Goal: Task Accomplishment & Management: Use online tool/utility

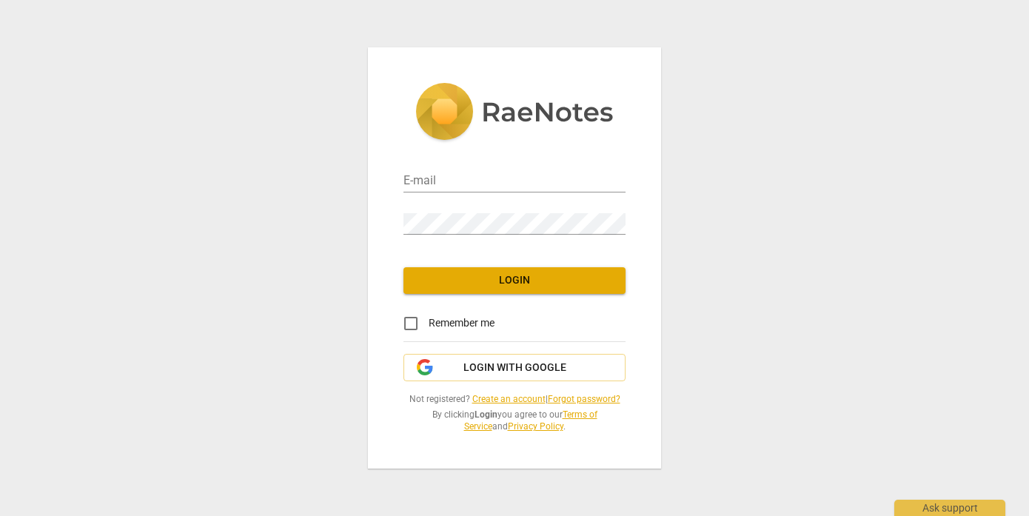
type input "[PERSON_NAME][EMAIL_ADDRESS][DOMAIN_NAME]"
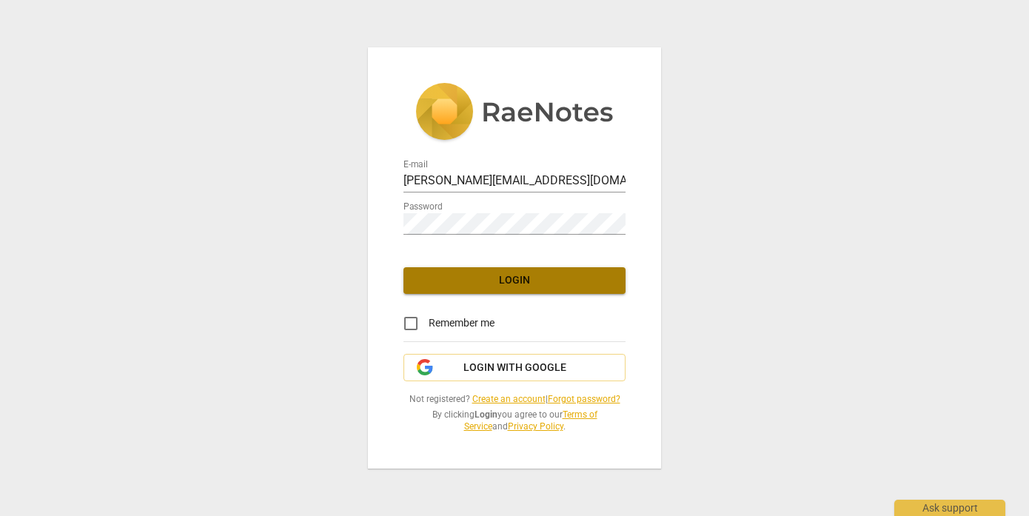
click at [515, 281] on span "Login" at bounding box center [514, 280] width 198 height 15
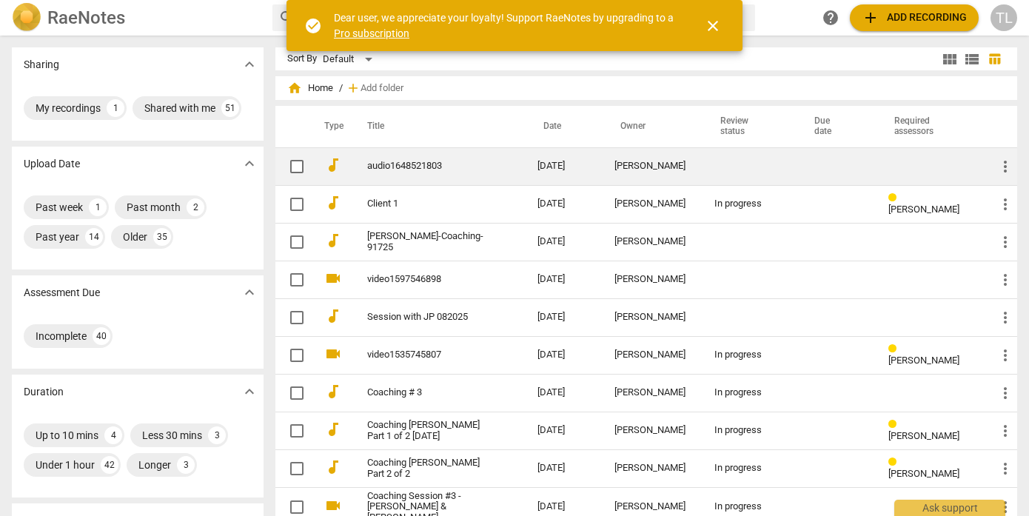
click at [635, 161] on div "[PERSON_NAME]" at bounding box center [653, 166] width 76 height 11
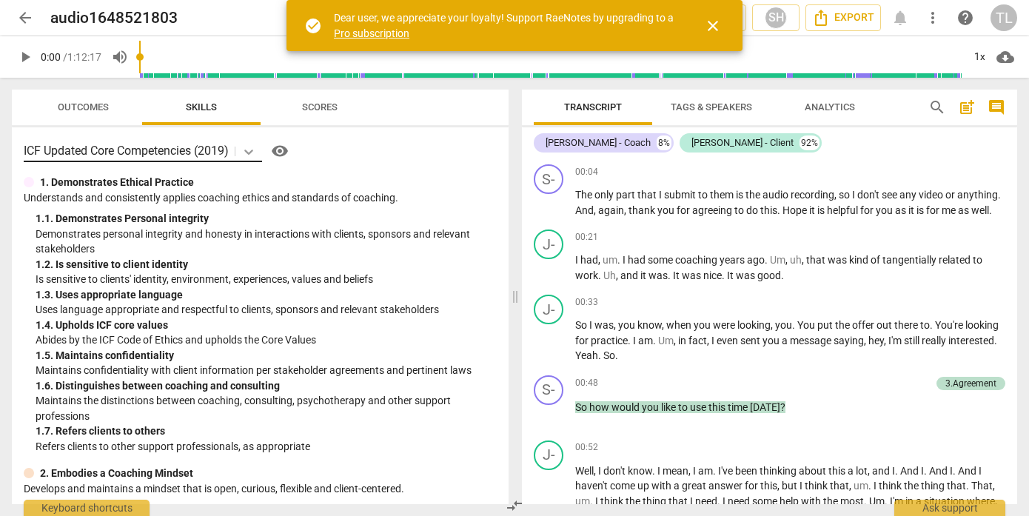
click at [247, 151] on icon at bounding box center [248, 151] width 15 height 15
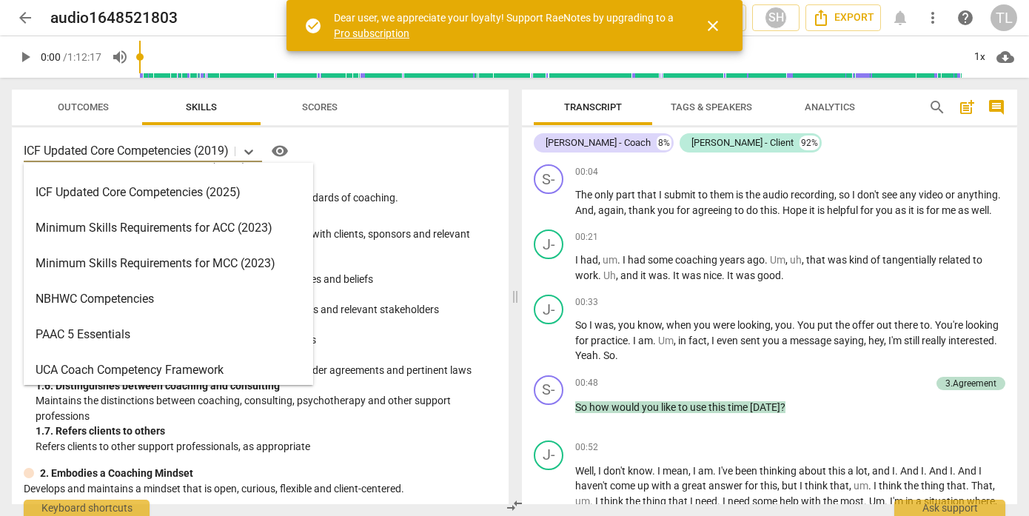
scroll to position [344, 0]
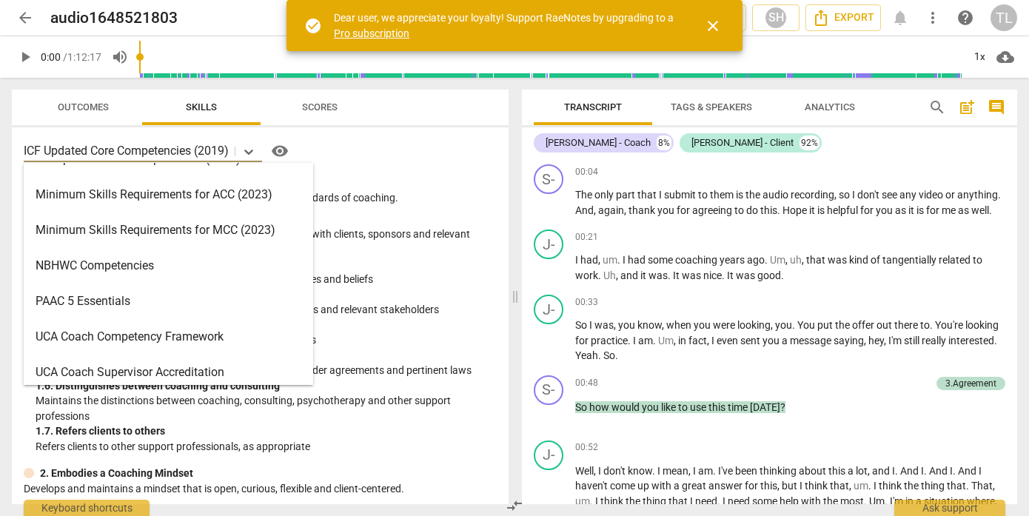
click at [231, 200] on div "Minimum Skills Requirements for ACC (2023)" at bounding box center [169, 195] width 290 height 36
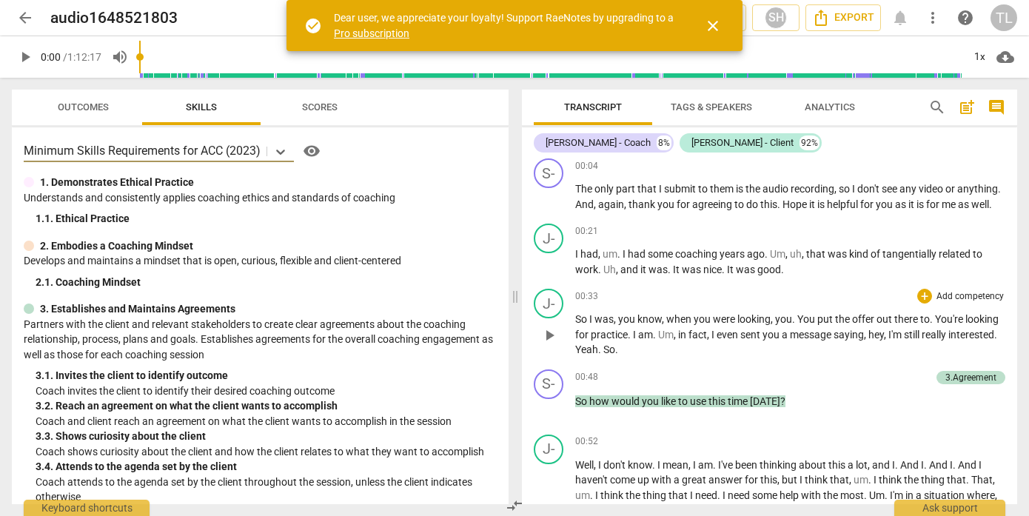
scroll to position [89, 0]
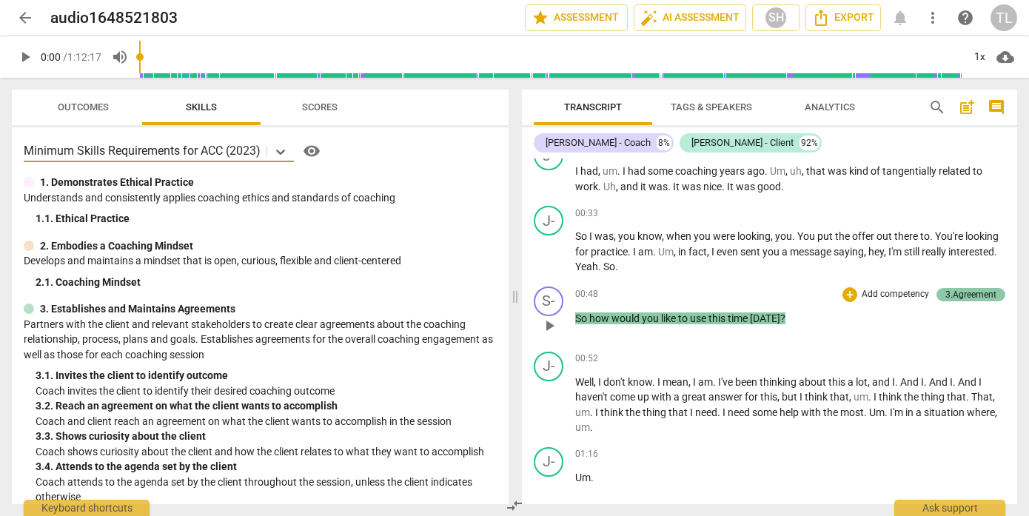
click at [946, 301] on div "3.Agreement" at bounding box center [971, 294] width 51 height 13
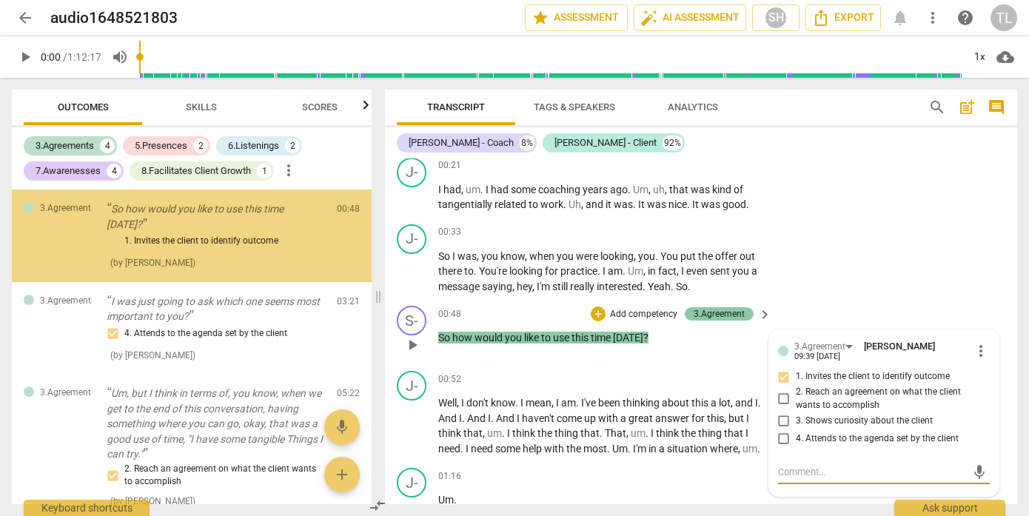
scroll to position [267, 0]
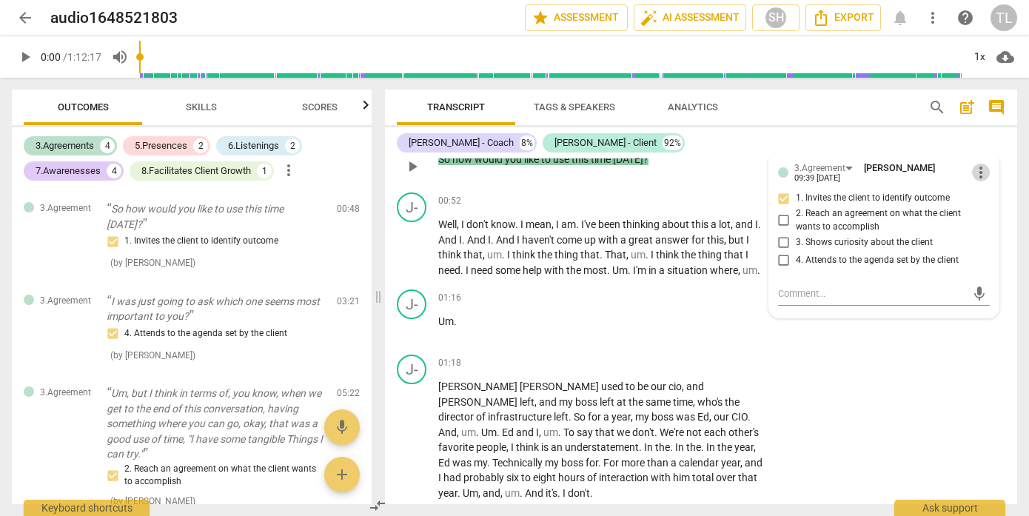
click at [973, 175] on span "more_vert" at bounding box center [981, 173] width 18 height 18
click at [977, 174] on li "Edit" at bounding box center [991, 172] width 51 height 28
click at [974, 174] on span "more_vert" at bounding box center [981, 171] width 18 height 18
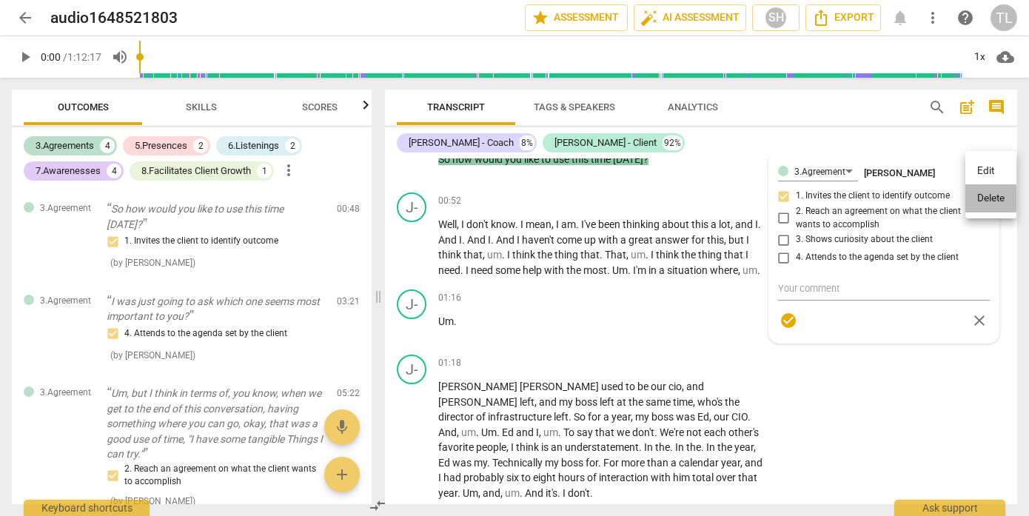
click at [985, 196] on li "Delete" at bounding box center [991, 198] width 51 height 28
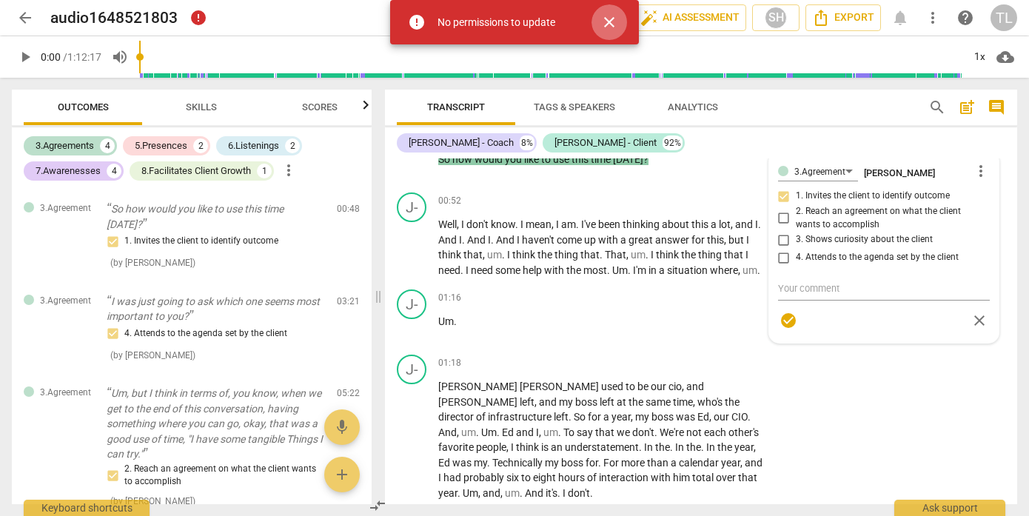
click at [610, 25] on span "close" at bounding box center [609, 22] width 18 height 18
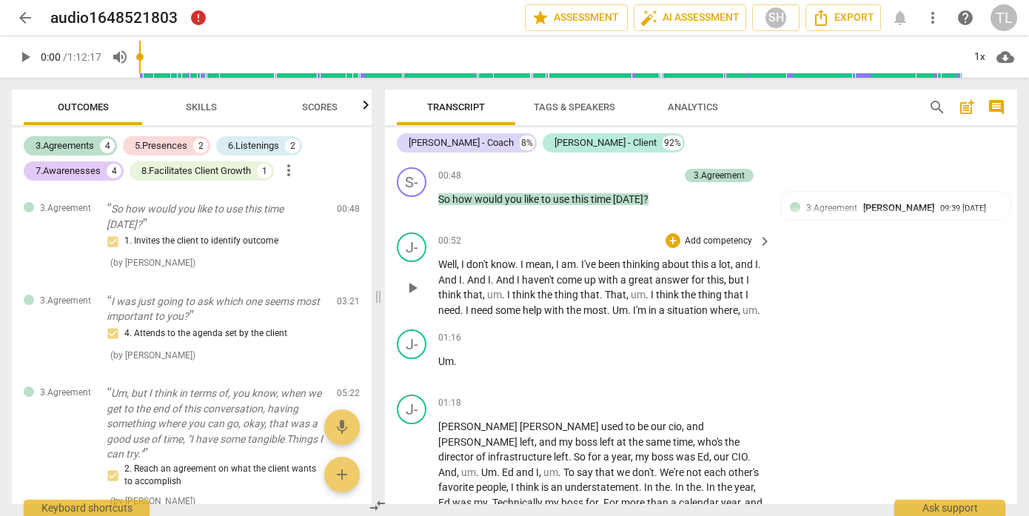
scroll to position [227, 0]
click at [879, 213] on span "[PERSON_NAME]" at bounding box center [898, 208] width 71 height 11
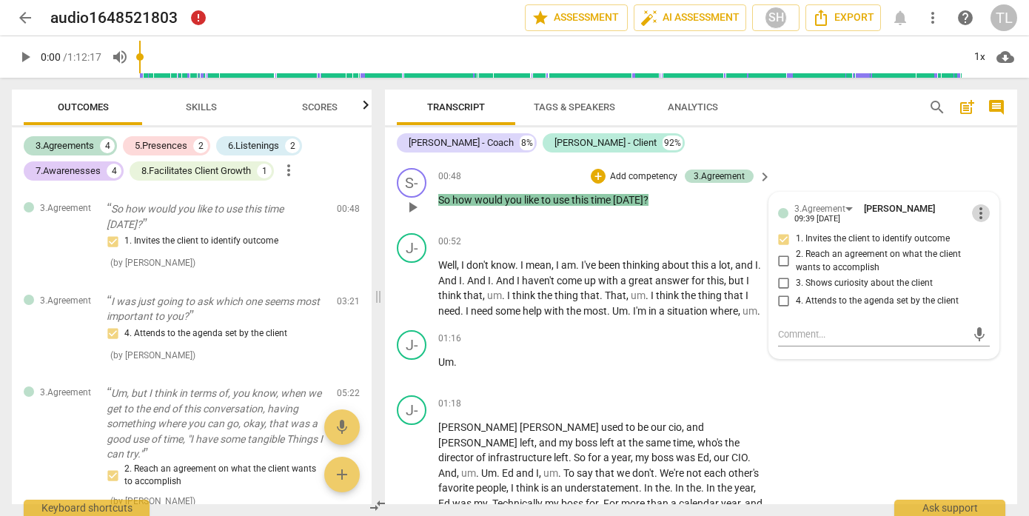
click at [977, 215] on span "more_vert" at bounding box center [981, 213] width 18 height 18
click at [976, 239] on li "Delete" at bounding box center [991, 241] width 51 height 28
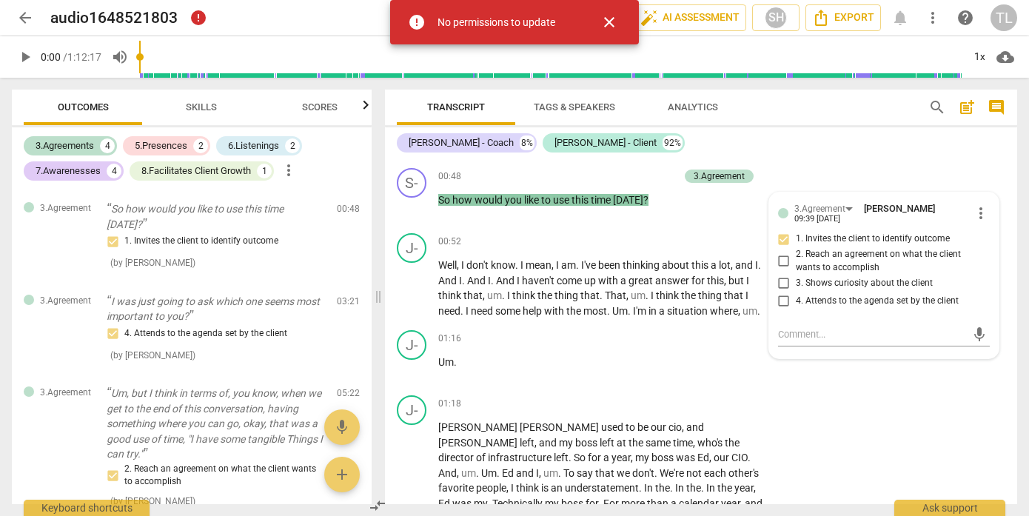
click at [614, 22] on span "close" at bounding box center [609, 22] width 18 height 18
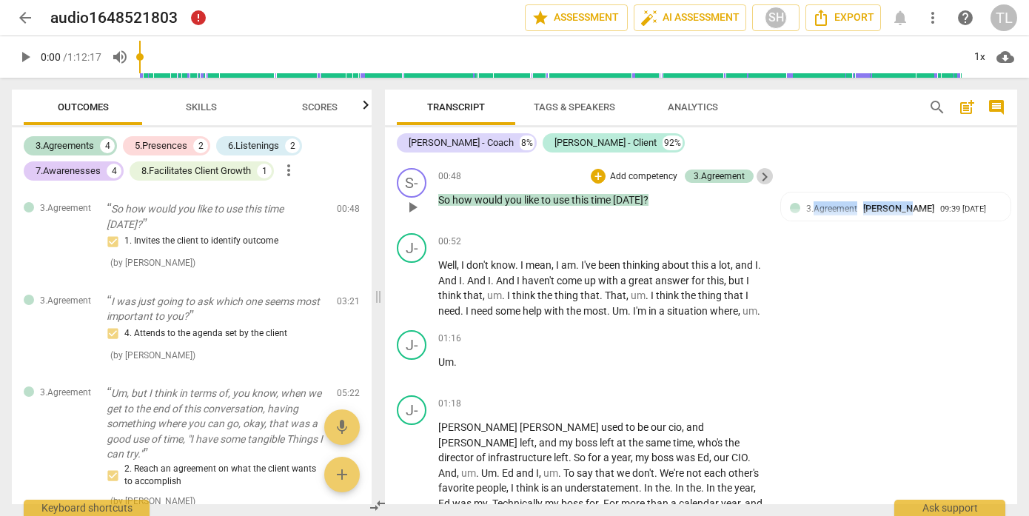
click at [757, 175] on span "keyboard_arrow_right" at bounding box center [765, 177] width 18 height 18
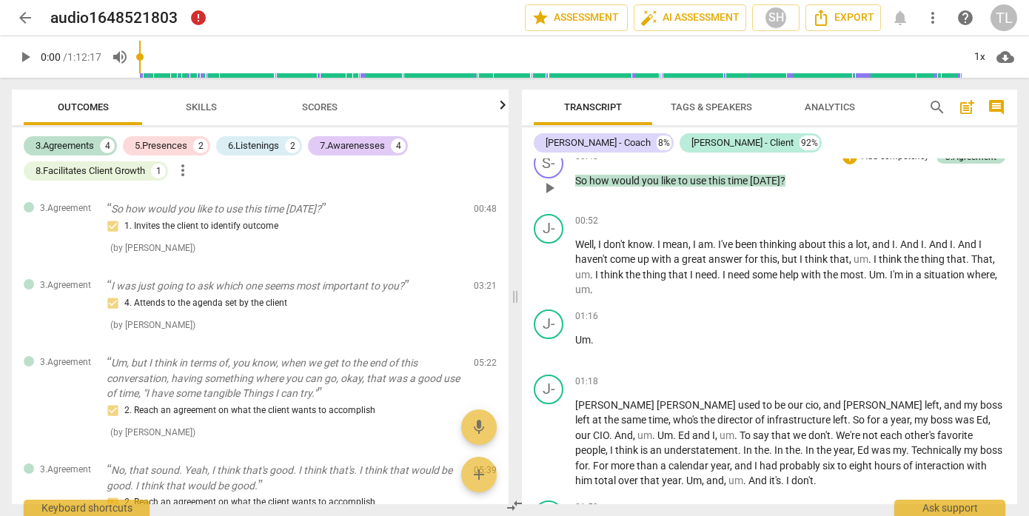
scroll to position [224, 0]
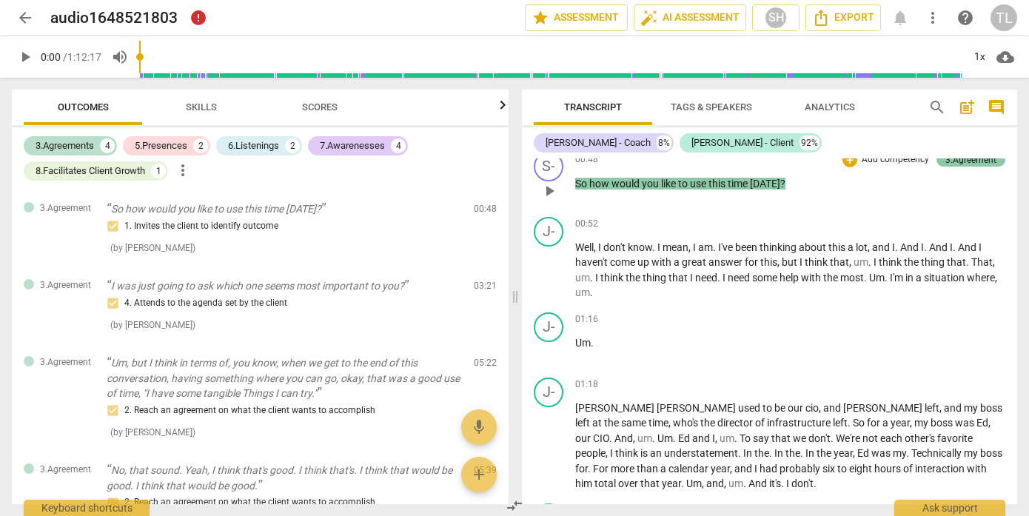
click at [946, 167] on div "3.Agreement" at bounding box center [971, 159] width 51 height 13
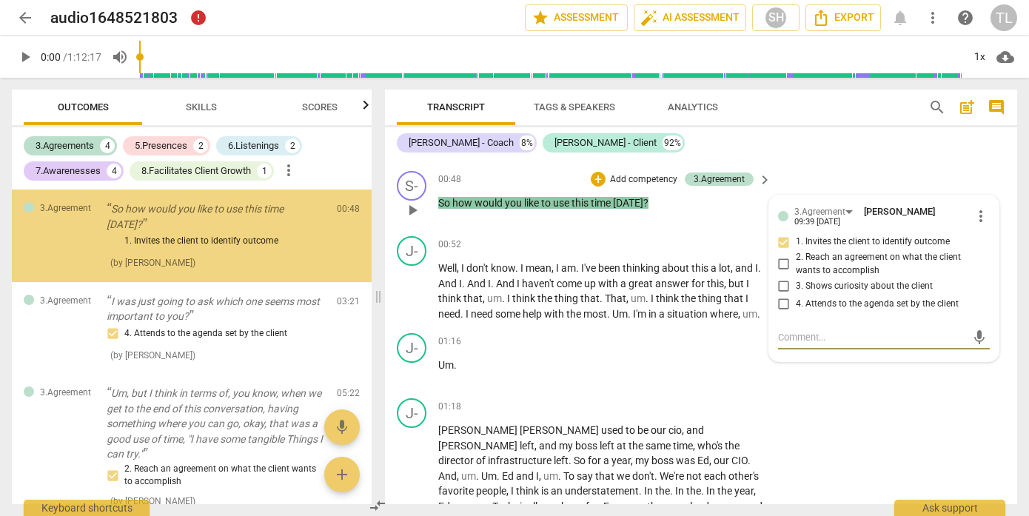
scroll to position [227, 0]
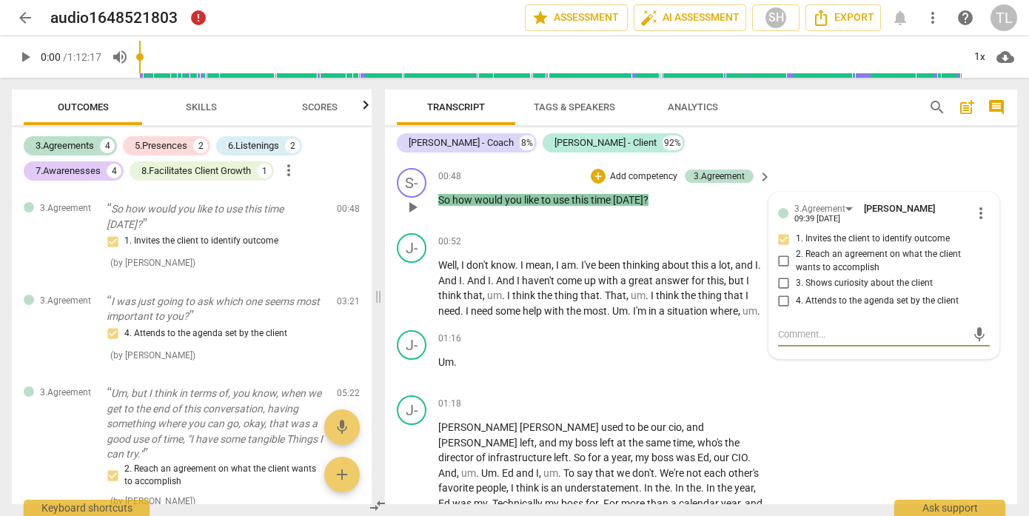
click at [785, 238] on input "1. Invites the client to identify outcome" at bounding box center [784, 239] width 24 height 18
checkbox input "true"
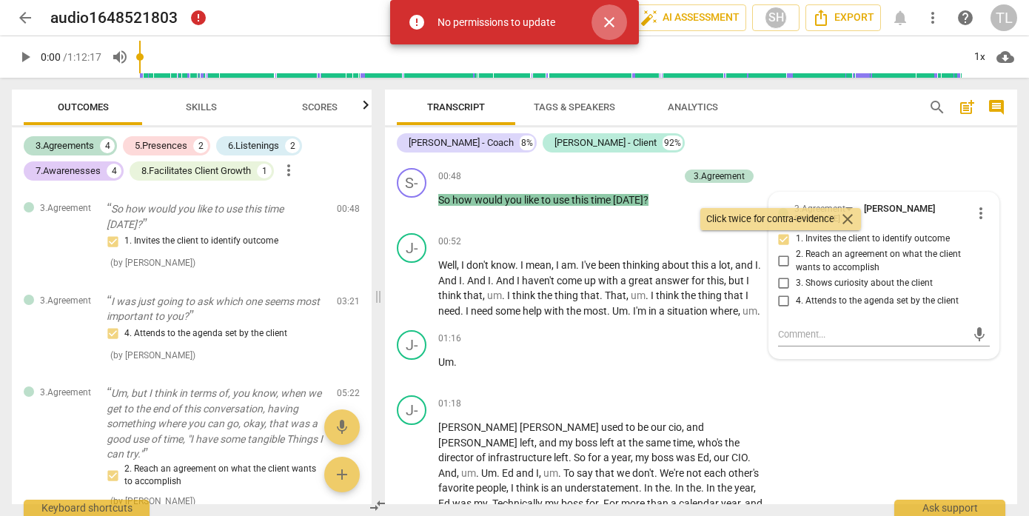
click at [606, 24] on span "close" at bounding box center [609, 22] width 18 height 18
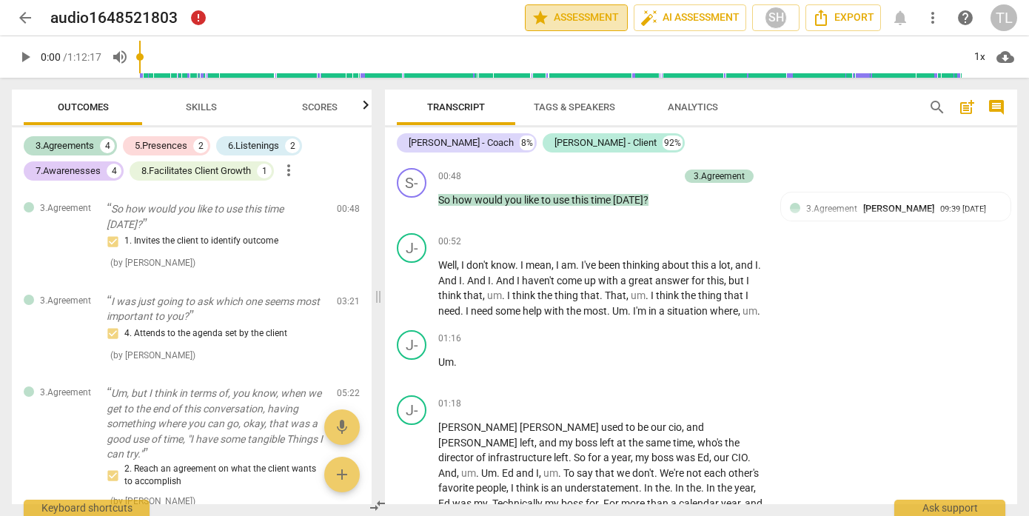
click at [573, 27] on button "star Assessment" at bounding box center [576, 17] width 103 height 27
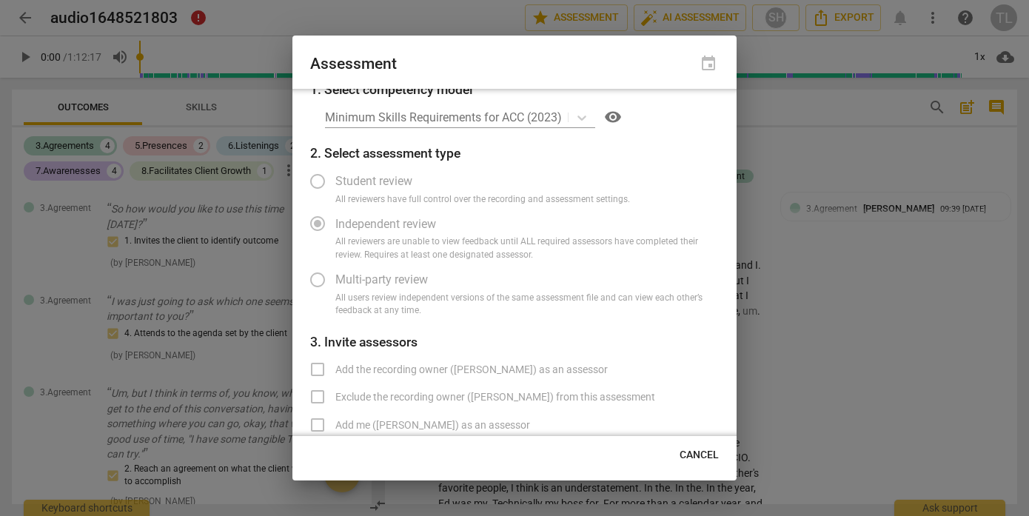
scroll to position [12, 0]
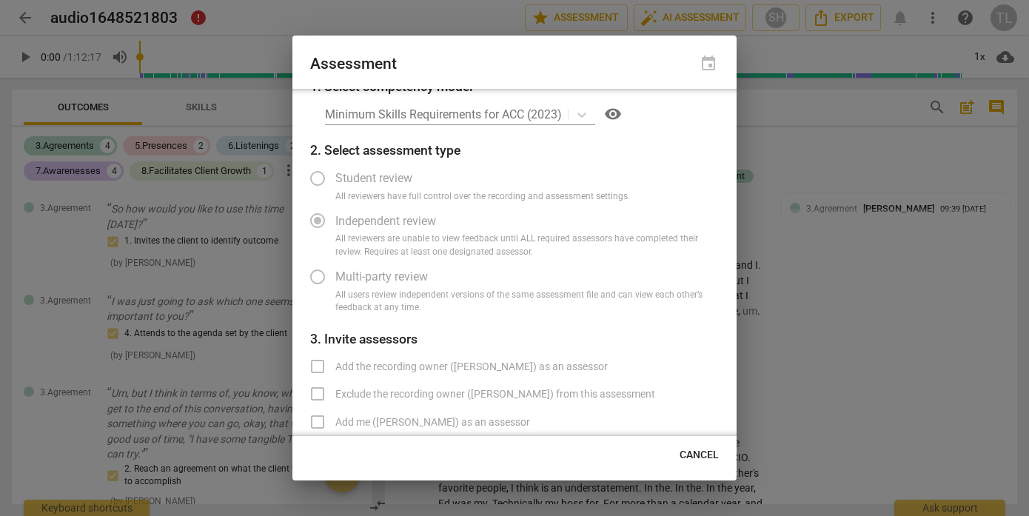
click at [313, 218] on label "Independent review" at bounding box center [503, 221] width 407 height 36
click at [316, 218] on label "Independent review" at bounding box center [503, 221] width 407 height 36
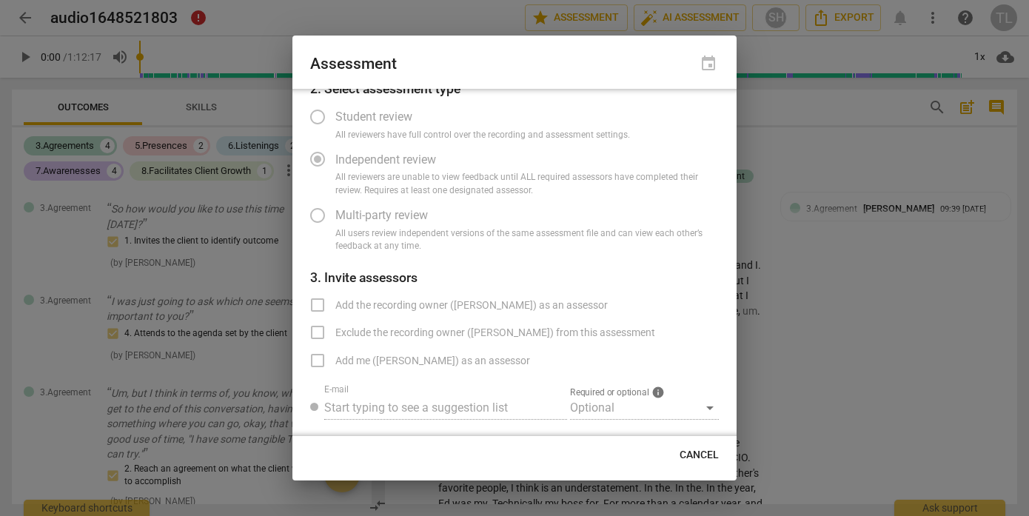
scroll to position [74, 0]
click at [779, 170] on div at bounding box center [514, 258] width 1029 height 516
radio input "false"
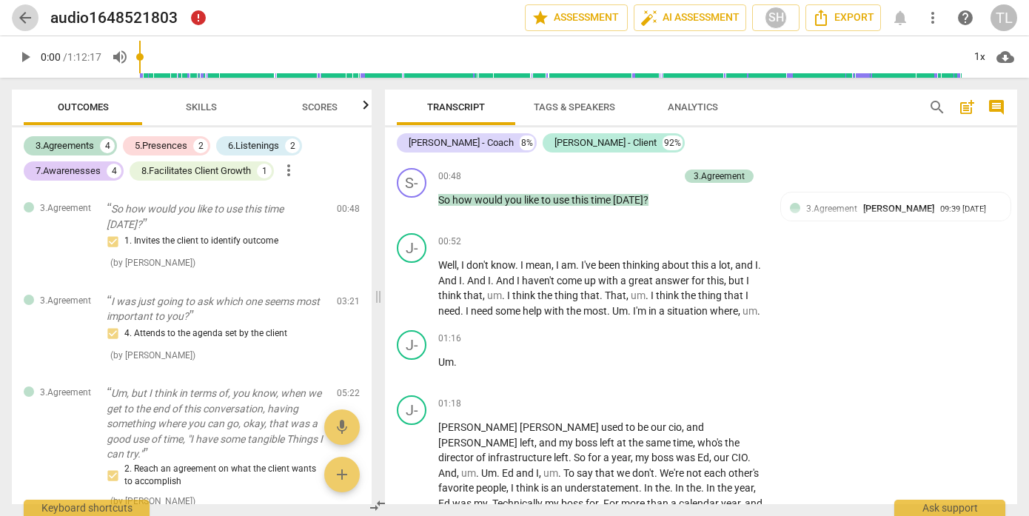
click at [30, 18] on span "arrow_back" at bounding box center [25, 18] width 18 height 18
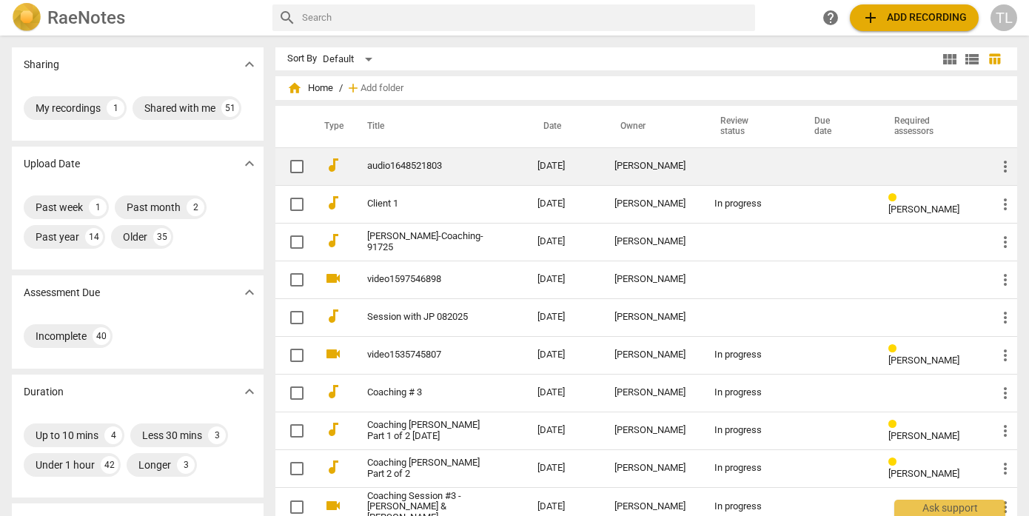
click at [623, 166] on div "[PERSON_NAME]" at bounding box center [653, 166] width 76 height 11
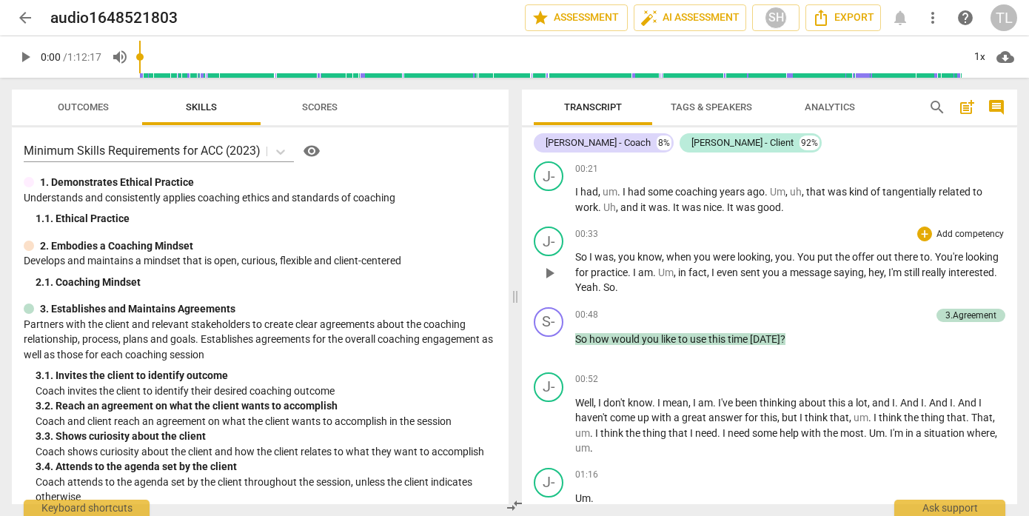
scroll to position [73, 0]
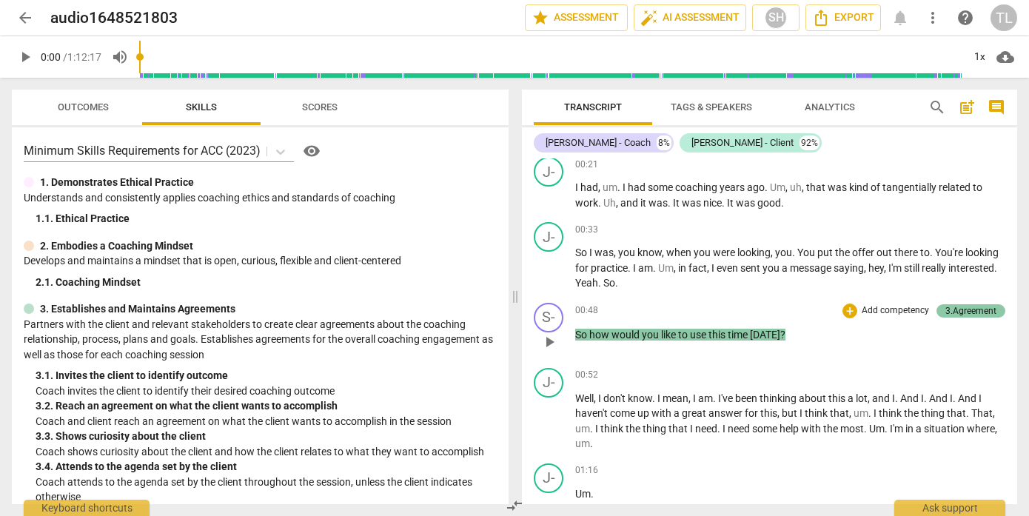
click at [977, 318] on div "3.Agreement" at bounding box center [971, 310] width 51 height 13
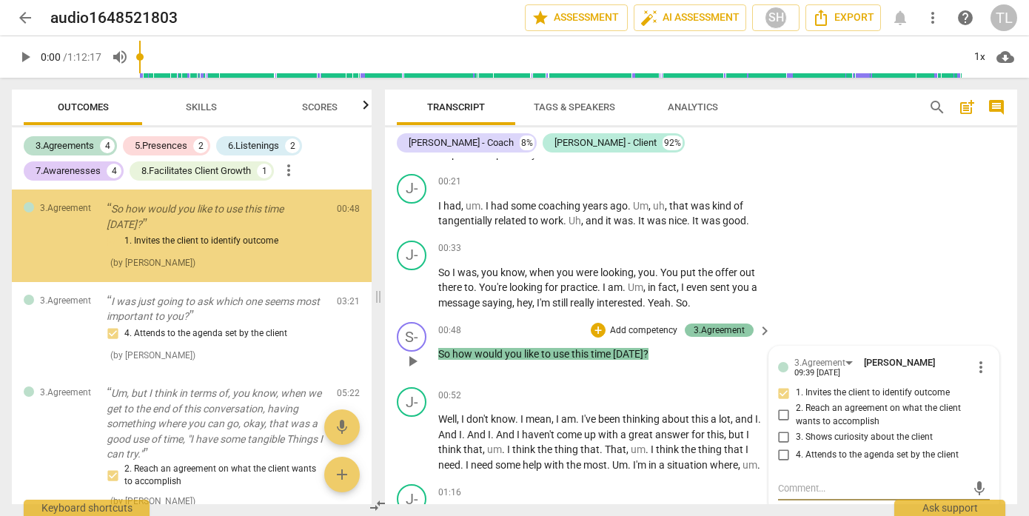
scroll to position [267, 0]
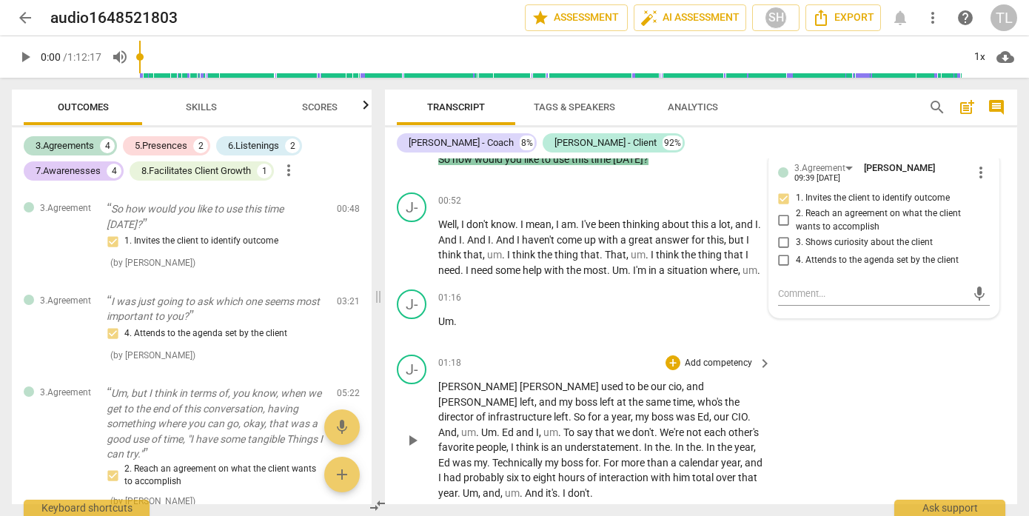
click at [908, 376] on div "J- play_arrow pause 01:18 + Add competency keyboard_arrow_right [PERSON_NAME] u…" at bounding box center [701, 428] width 632 height 158
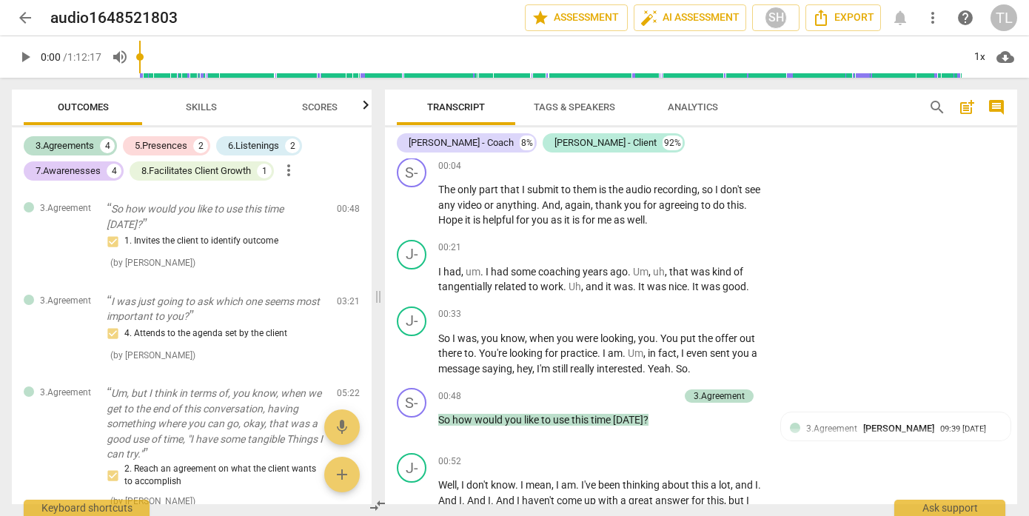
scroll to position [0, 0]
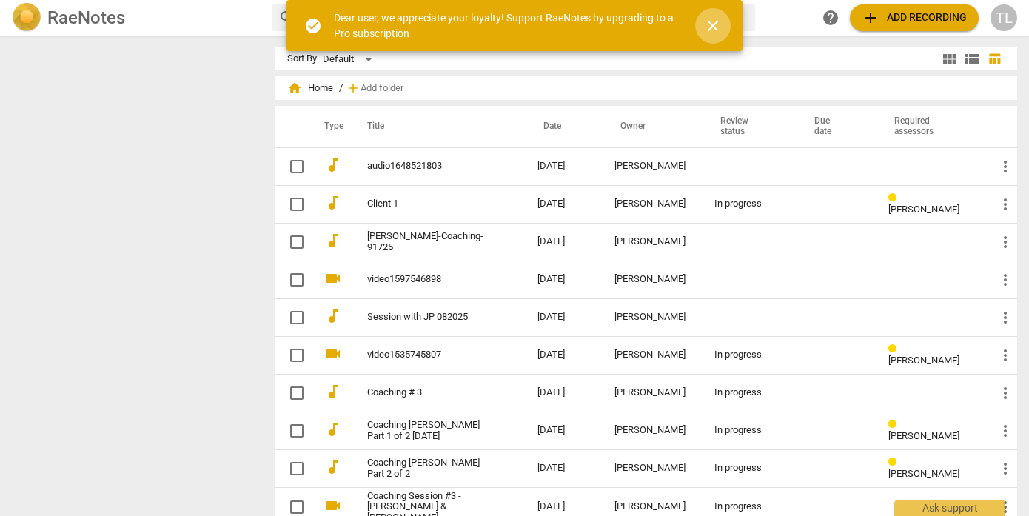
click at [718, 29] on span "close" at bounding box center [713, 26] width 18 height 18
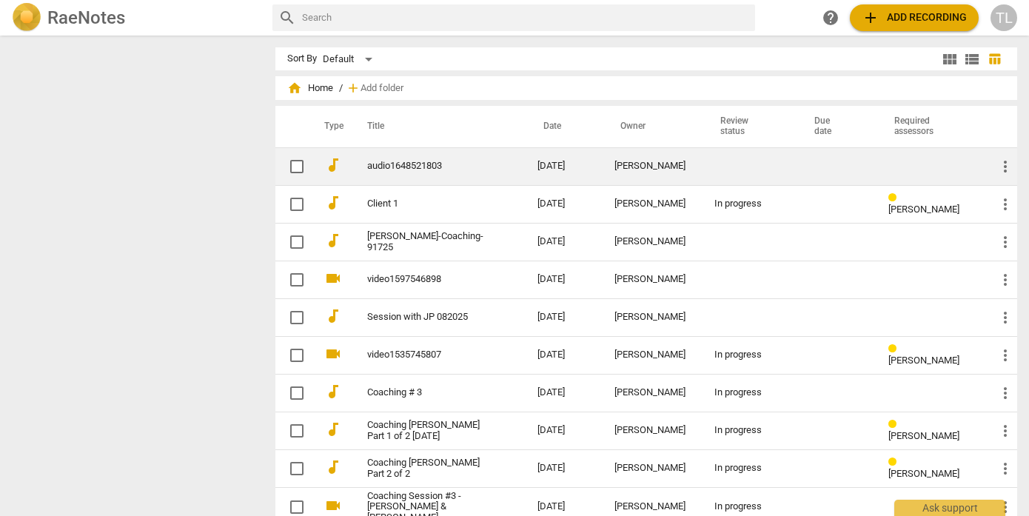
click at [649, 170] on div "[PERSON_NAME]" at bounding box center [653, 166] width 76 height 11
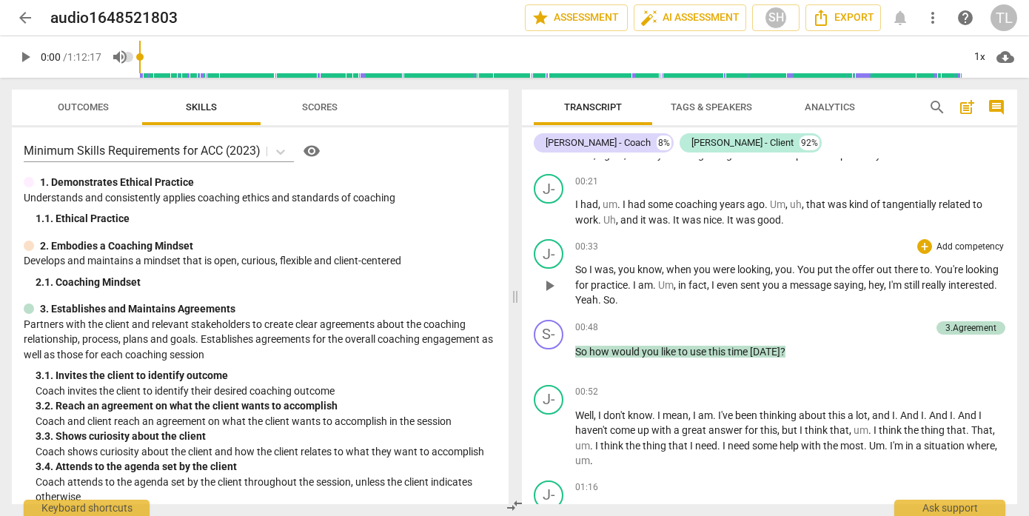
scroll to position [56, 0]
click at [974, 334] on div "3.Agreement" at bounding box center [971, 327] width 51 height 13
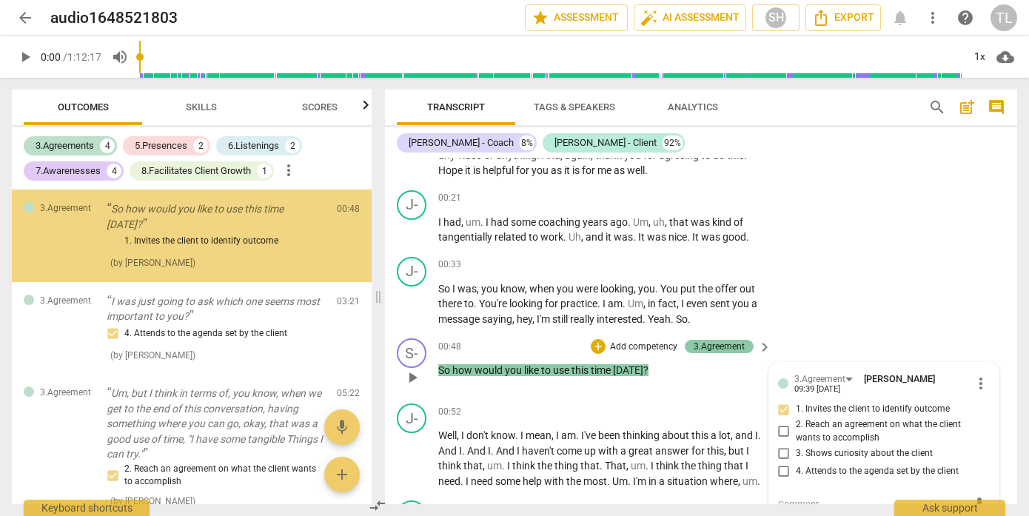
scroll to position [267, 0]
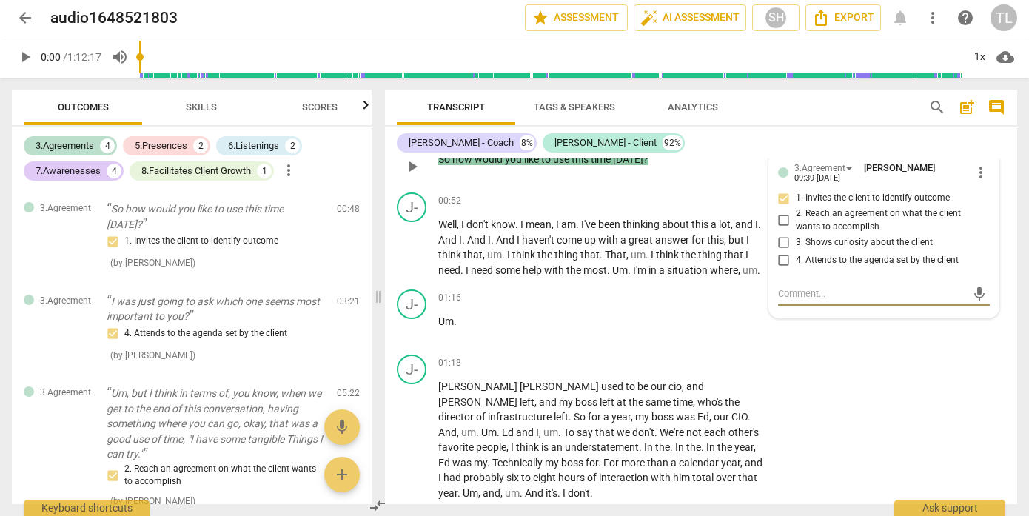
click at [980, 174] on span "more_vert" at bounding box center [981, 173] width 18 height 18
click at [987, 207] on li "Delete" at bounding box center [991, 200] width 51 height 28
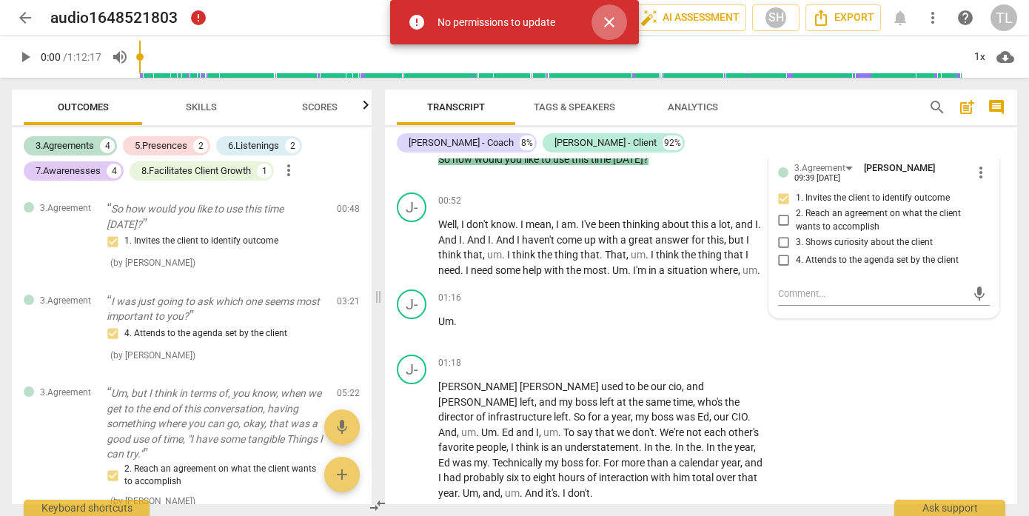
click at [616, 22] on span "close" at bounding box center [609, 22] width 18 height 18
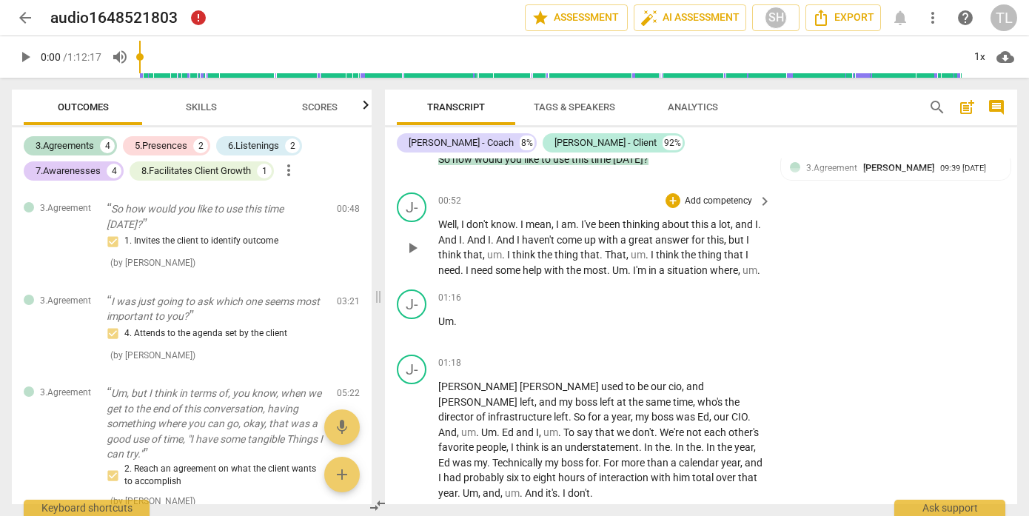
click at [949, 236] on div "J- play_arrow pause 00:52 + Add competency keyboard_arrow_right Well , I don't …" at bounding box center [701, 235] width 632 height 97
click at [784, 23] on div "SH" at bounding box center [776, 18] width 22 height 22
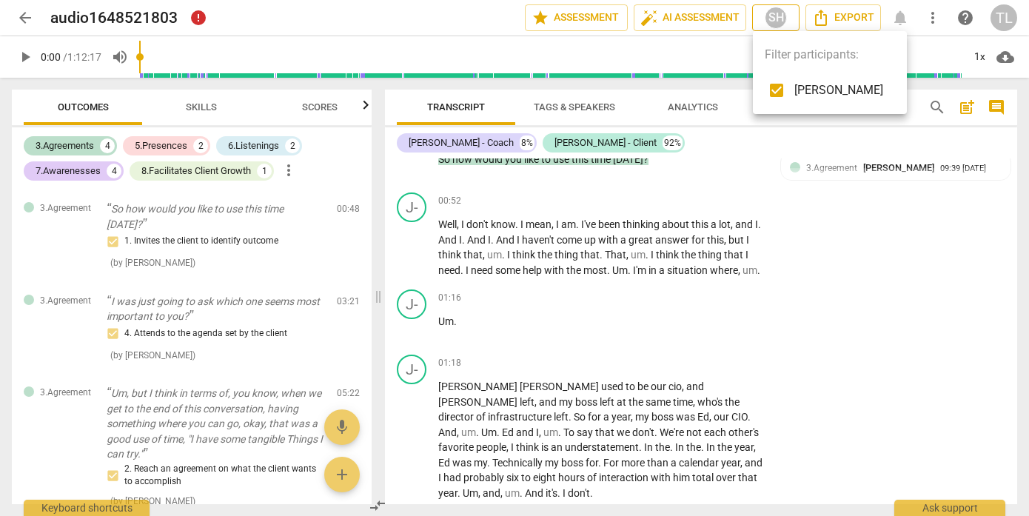
click at [784, 23] on div at bounding box center [514, 258] width 1029 height 516
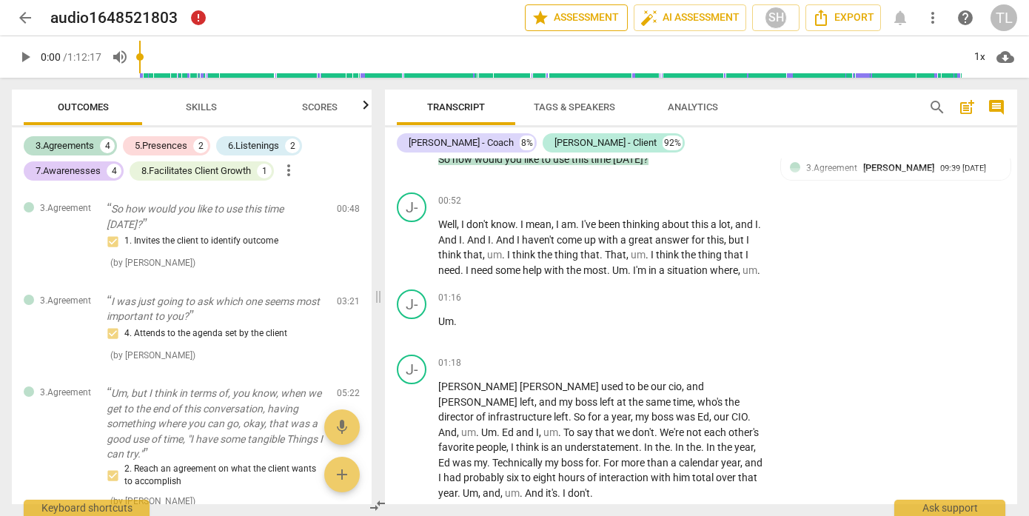
click at [604, 26] on span "star Assessment" at bounding box center [577, 18] width 90 height 18
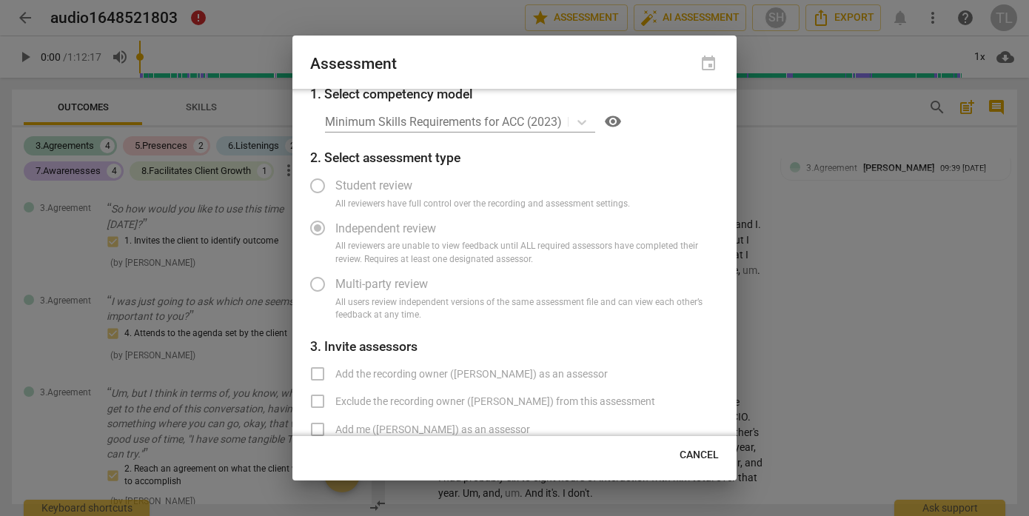
scroll to position [0, 0]
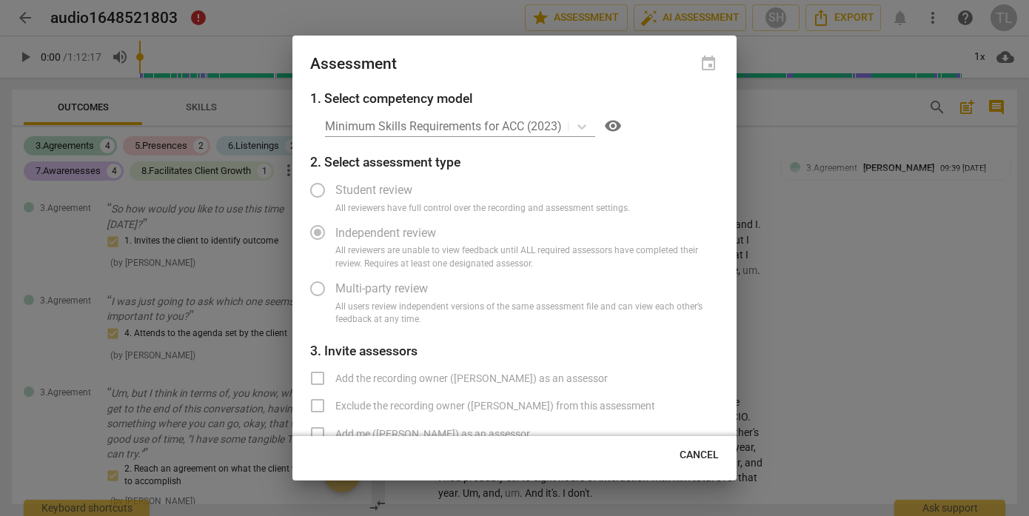
click at [837, 210] on div at bounding box center [514, 258] width 1029 height 516
radio input "false"
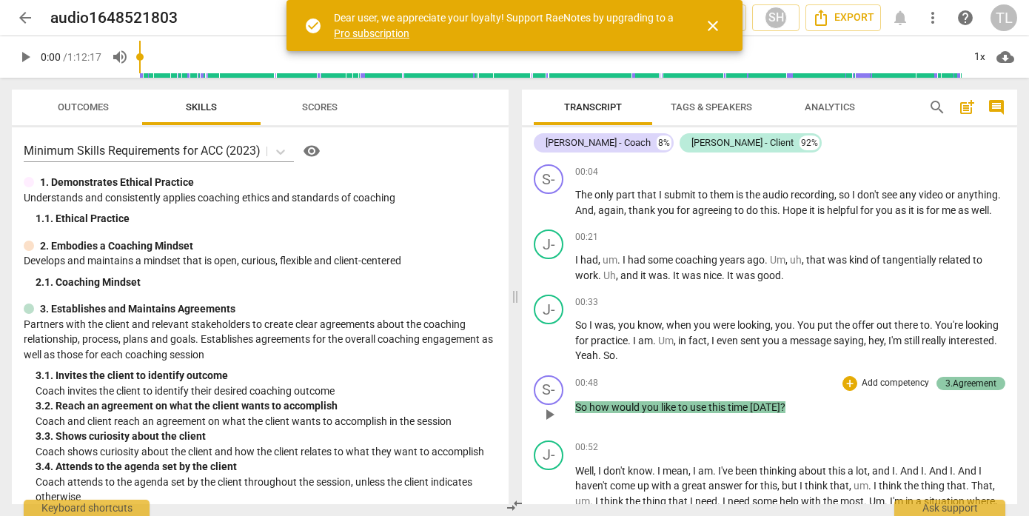
click at [953, 390] on div "3.Agreement" at bounding box center [971, 383] width 51 height 13
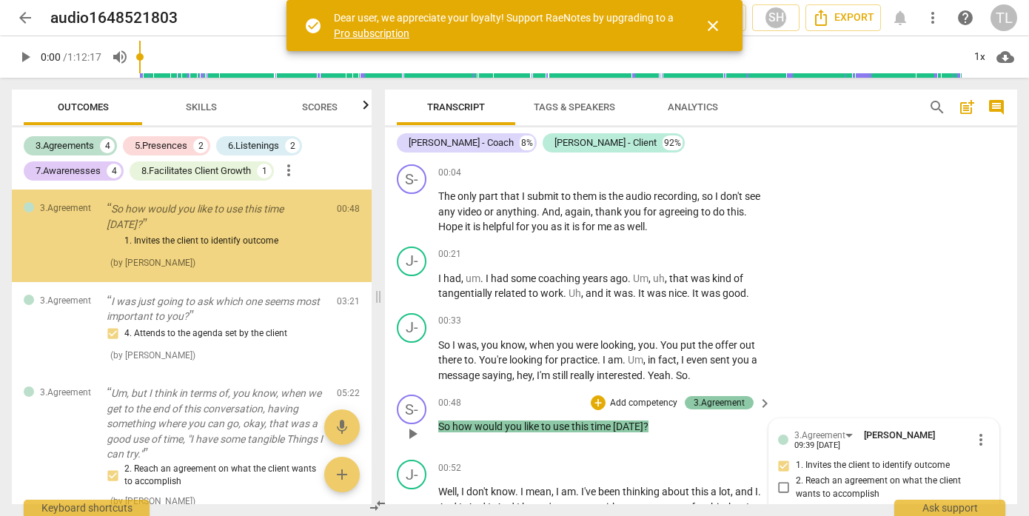
scroll to position [267, 0]
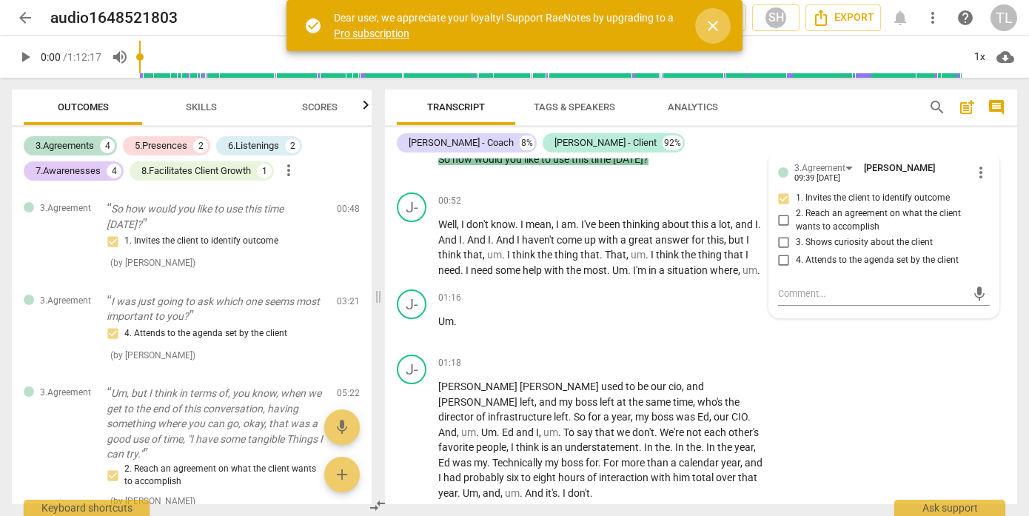
click at [721, 31] on span "close" at bounding box center [713, 26] width 18 height 18
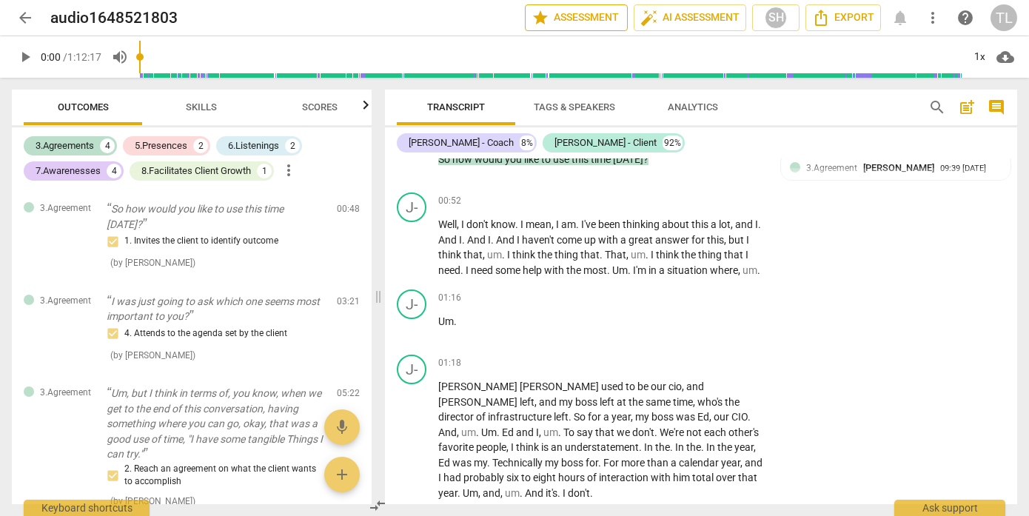
click at [598, 18] on span "star Assessment" at bounding box center [577, 18] width 90 height 18
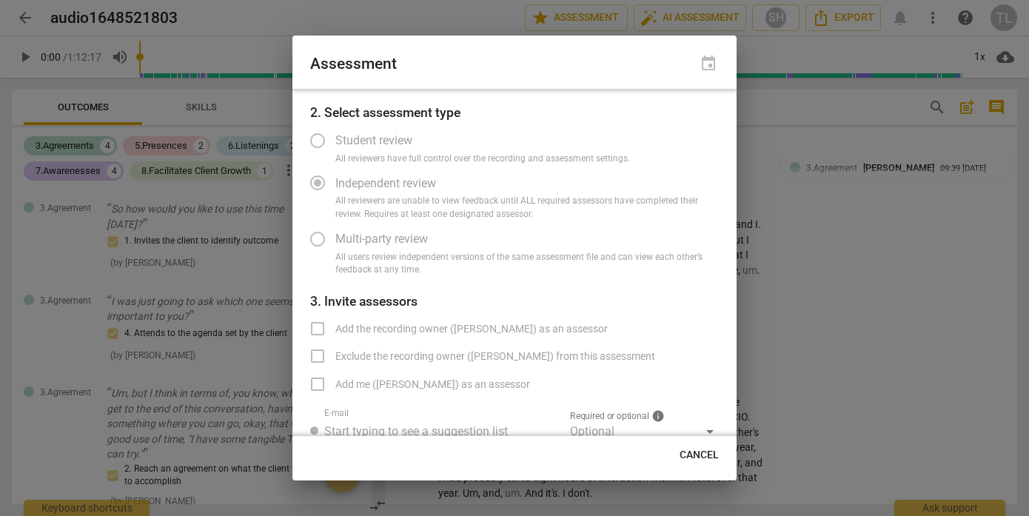
scroll to position [74, 0]
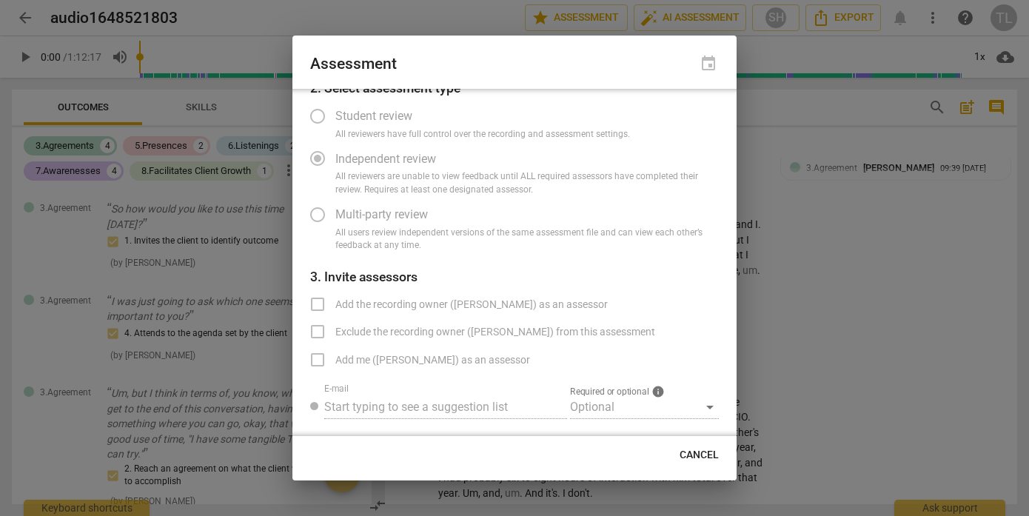
click at [697, 454] on span "Cancel" at bounding box center [699, 455] width 39 height 15
radio input "false"
